Goal: Task Accomplishment & Management: Complete application form

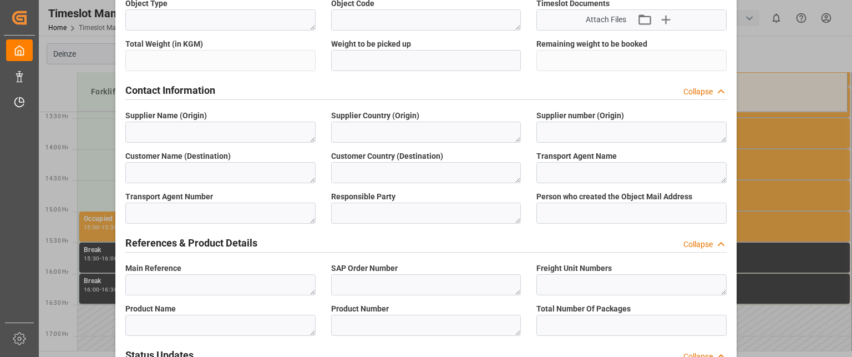
scroll to position [444, 0]
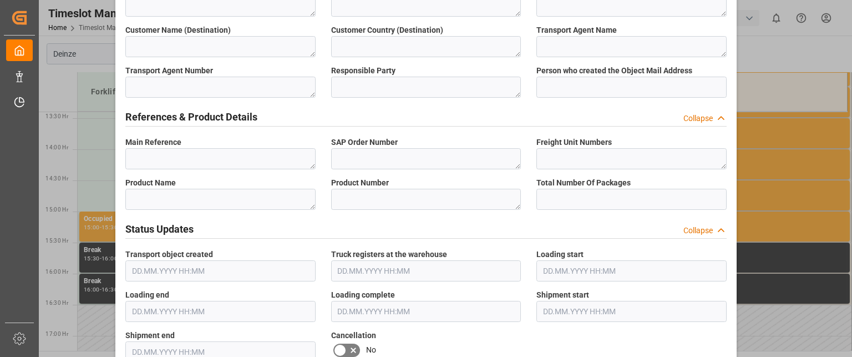
click at [424, 108] on div "References & Product Details Collapse" at bounding box center [426, 115] width 602 height 21
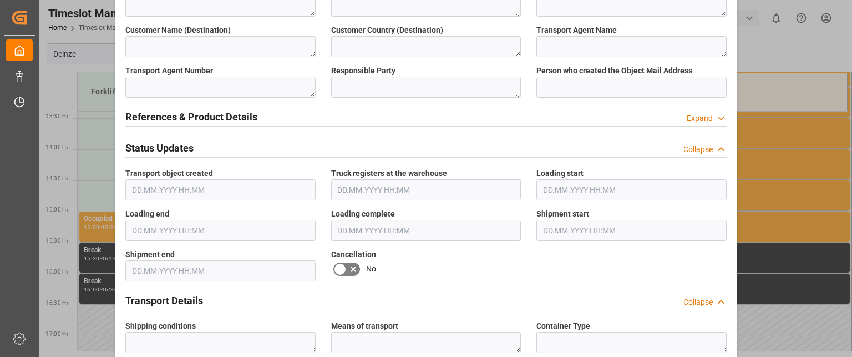
click at [424, 108] on div "References & Product Details Expand" at bounding box center [426, 115] width 602 height 21
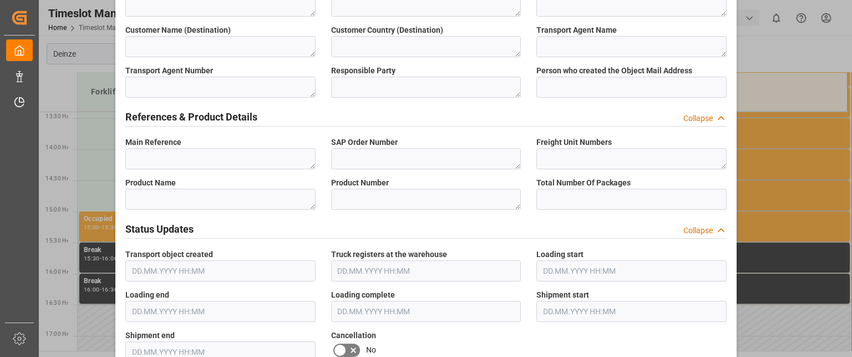
click at [461, 63] on div "Responsible Party" at bounding box center [427, 81] width 206 height 41
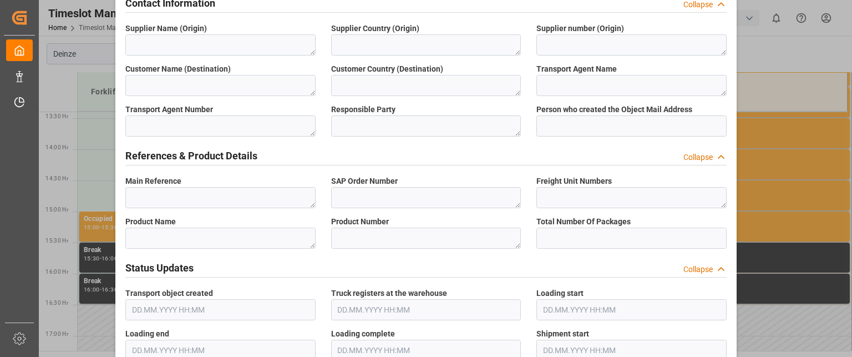
scroll to position [388, 0]
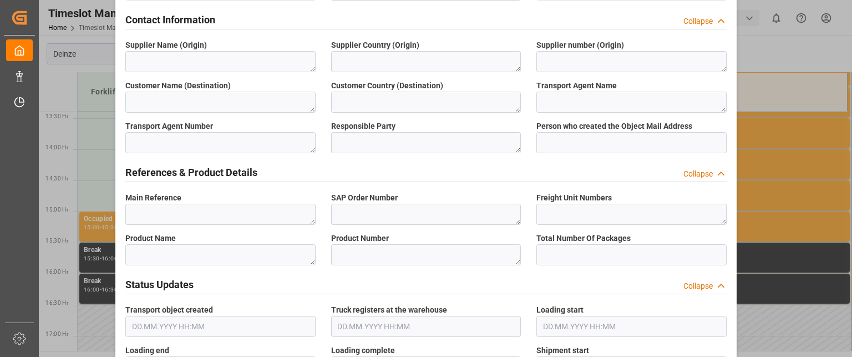
click at [465, 23] on div "Contact Information Collapse" at bounding box center [426, 18] width 602 height 21
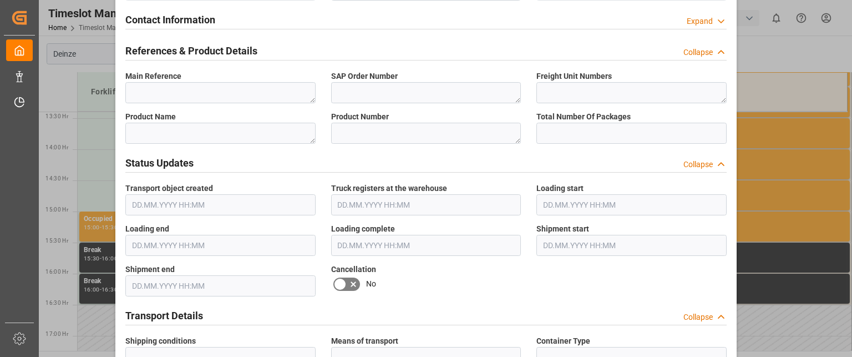
click at [465, 23] on div "Contact Information Expand" at bounding box center [426, 18] width 602 height 21
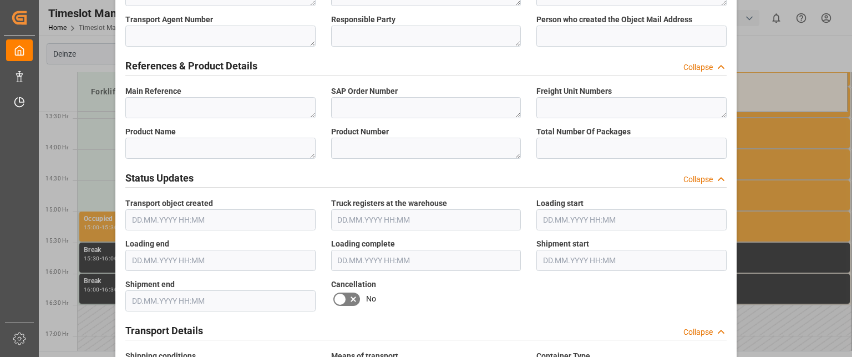
scroll to position [499, 0]
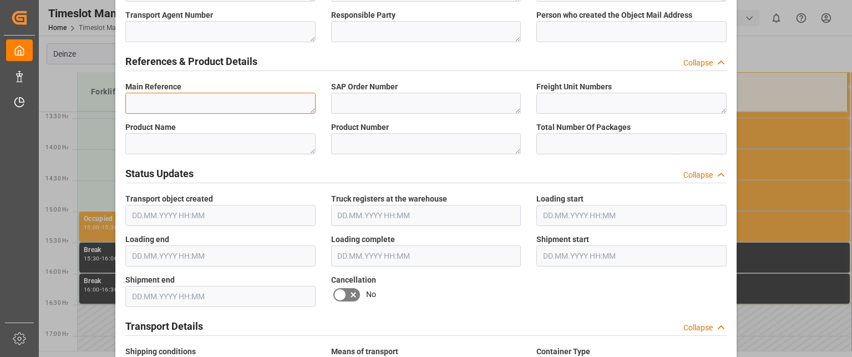
click at [284, 104] on textarea at bounding box center [220, 103] width 190 height 21
paste textarea "14050636"
type textarea "14050636"
click at [268, 159] on div "Status Updates Collapse" at bounding box center [426, 173] width 617 height 31
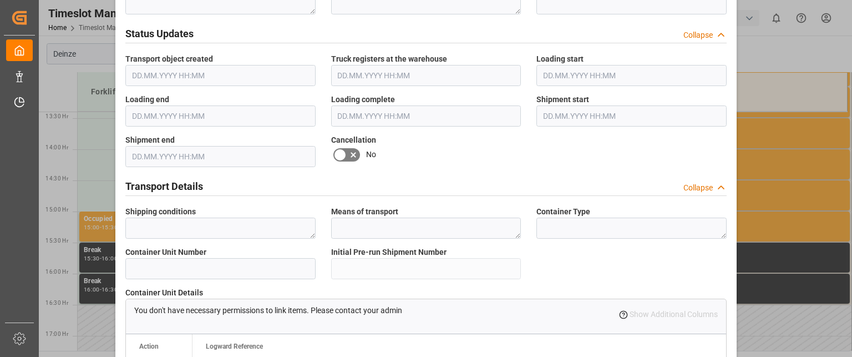
scroll to position [666, 0]
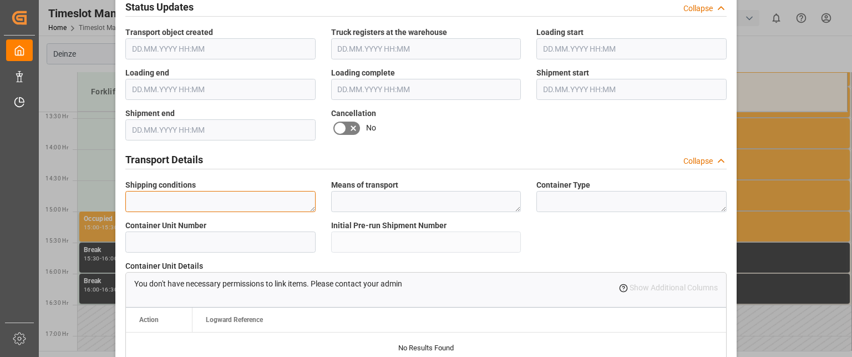
click at [236, 195] on textarea at bounding box center [220, 201] width 190 height 21
paste textarea "14050636"
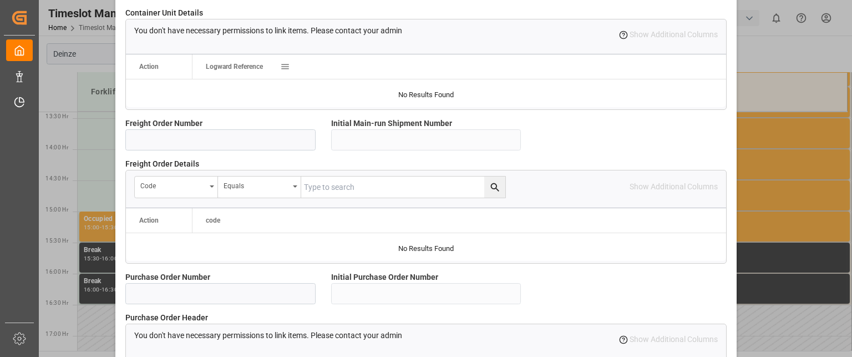
scroll to position [943, 0]
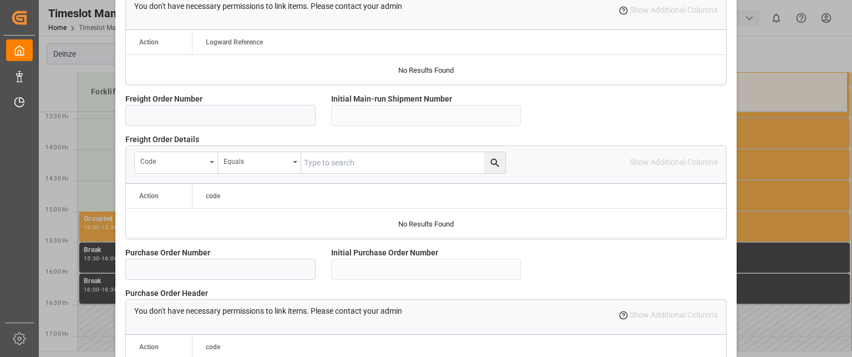
type textarea "14050636"
click at [238, 116] on input at bounding box center [220, 115] width 190 height 21
paste input "14050636"
type input "14050636"
click at [275, 270] on input at bounding box center [220, 269] width 190 height 21
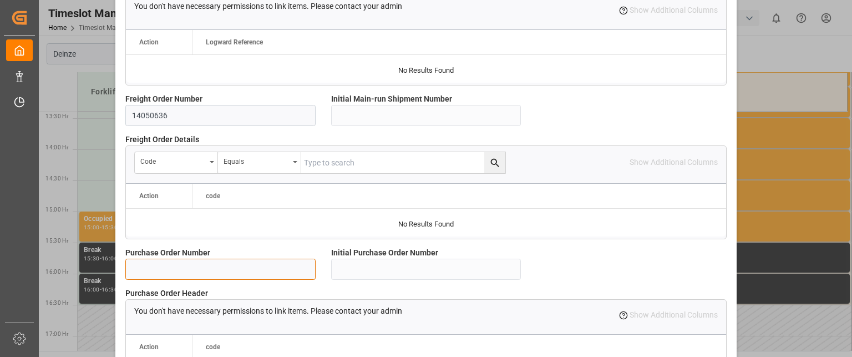
paste input "14050636"
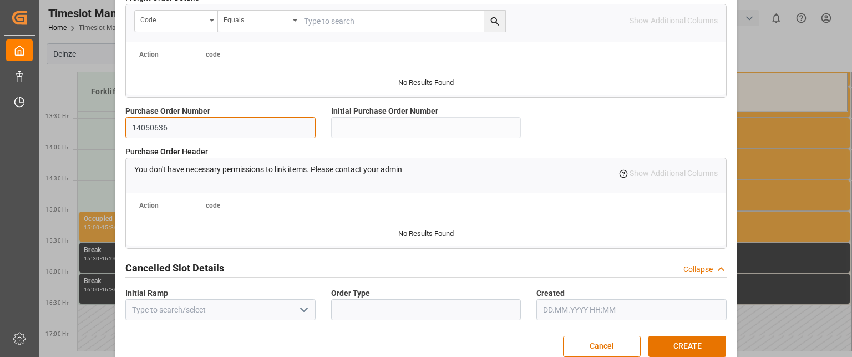
scroll to position [1103, 0]
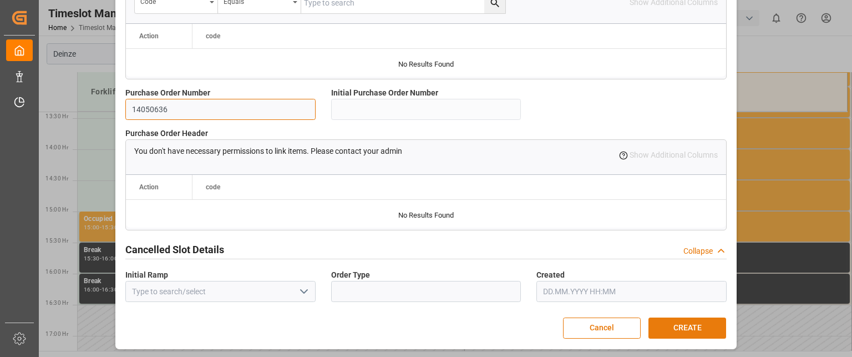
type input "14050636"
click at [686, 324] on button "CREATE" at bounding box center [688, 327] width 78 height 21
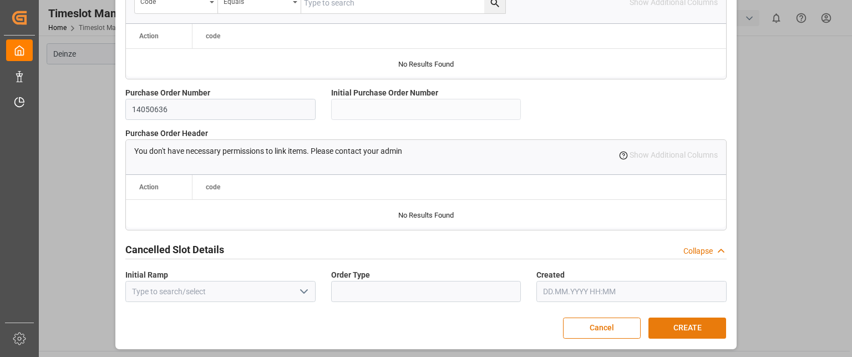
click at [688, 321] on button "CREATE" at bounding box center [688, 327] width 78 height 21
click at [643, 180] on div "code" at bounding box center [460, 187] width 534 height 24
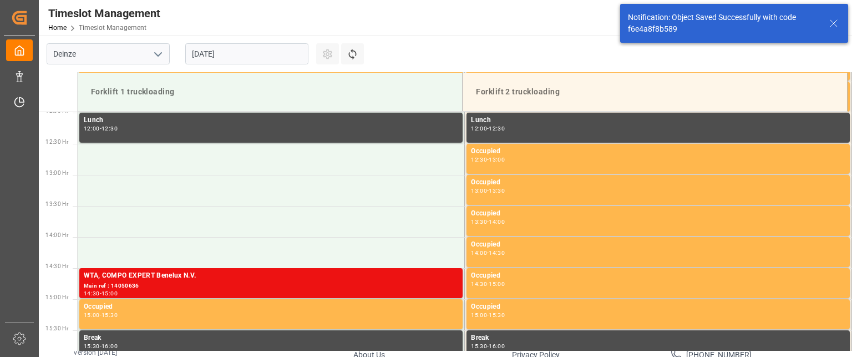
scroll to position [762, 0]
